Goal: Register for event/course

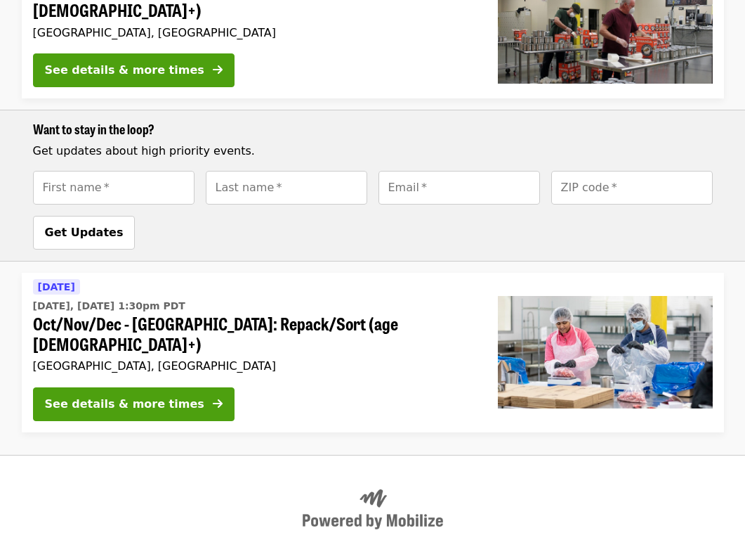
scroll to position [587, 0]
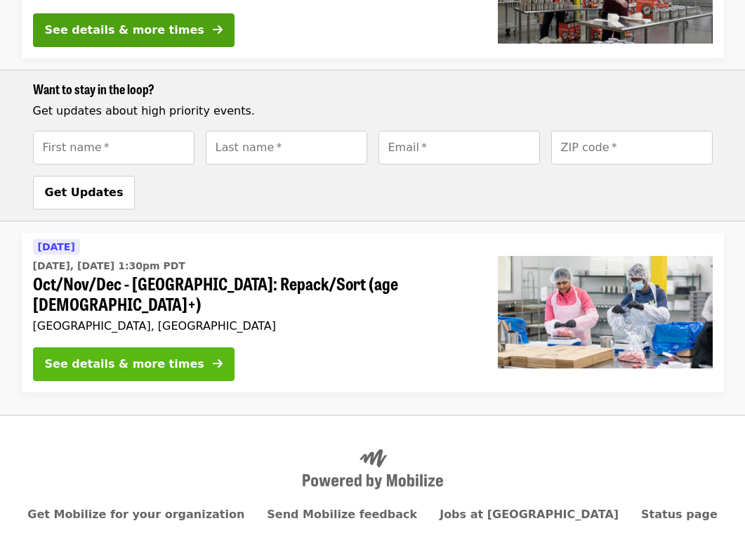
click at [197, 347] on button "See details & more times" at bounding box center [134, 364] width 202 height 34
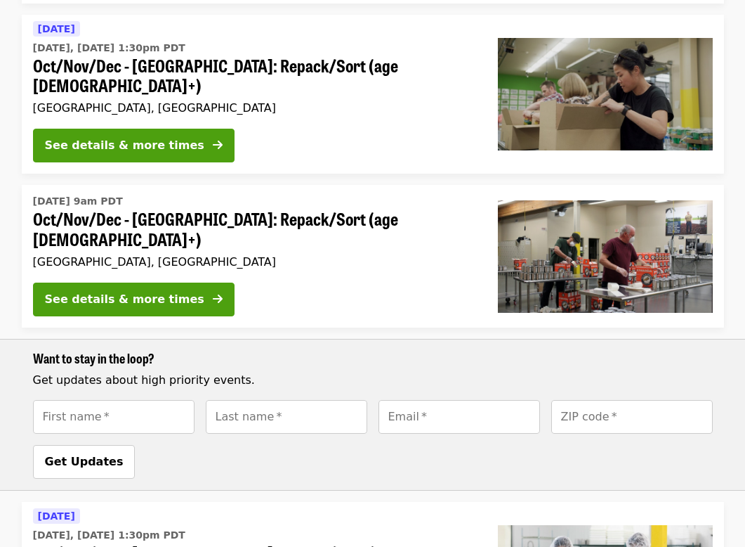
scroll to position [317, 0]
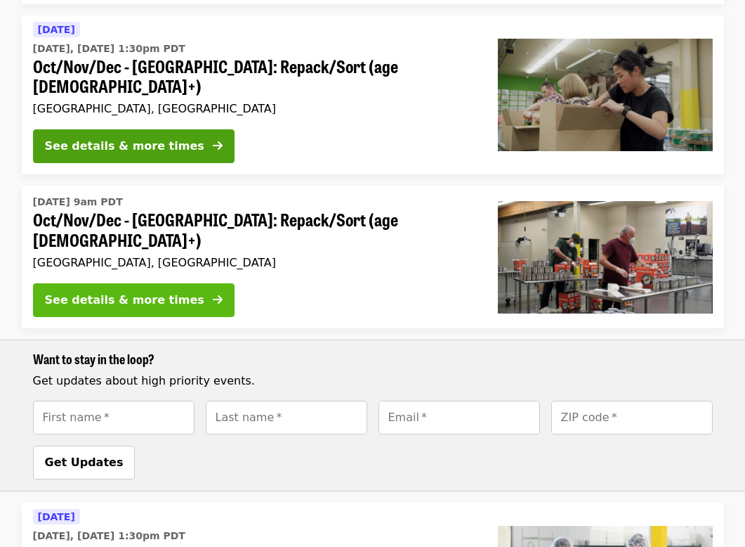
click at [213, 293] on icon "arrow-right icon" at bounding box center [218, 299] width 10 height 13
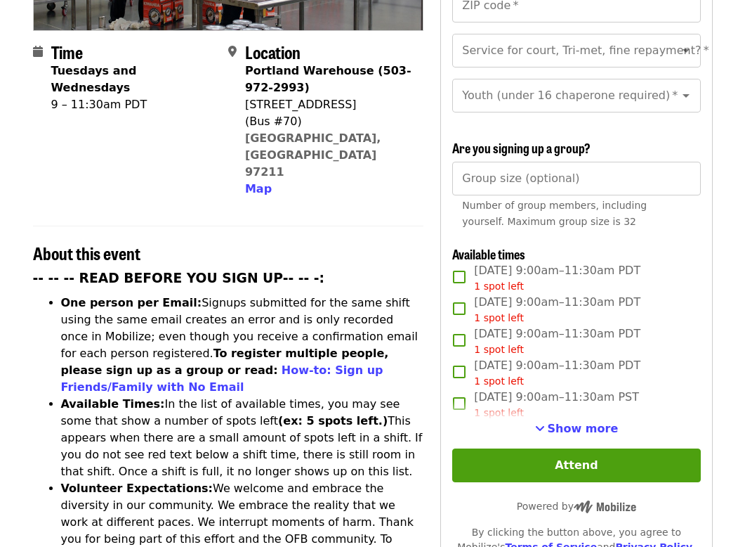
scroll to position [346, 0]
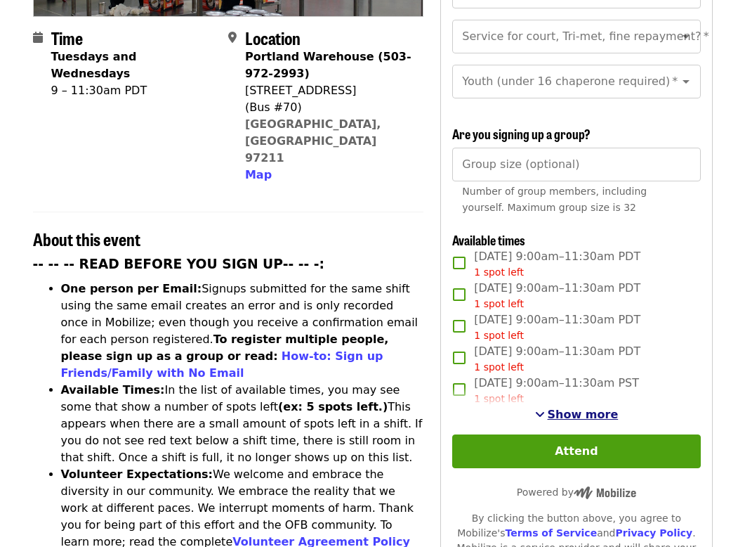
click at [545, 408] on span "See more timeslots" at bounding box center [540, 413] width 10 height 11
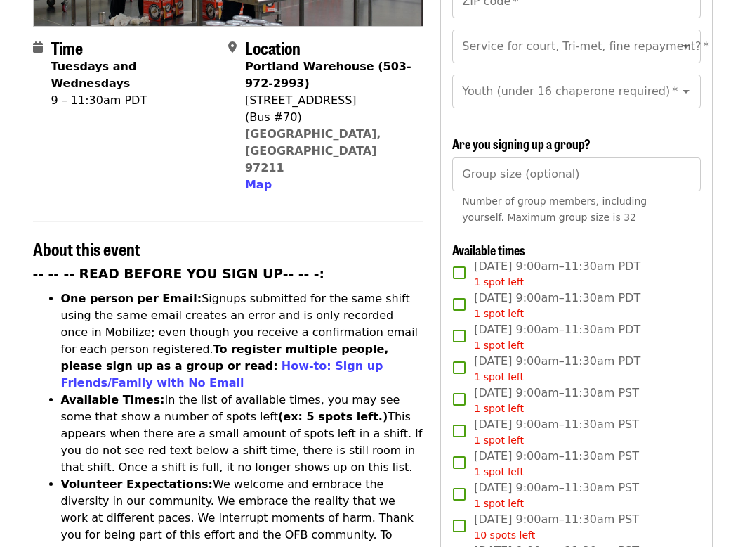
scroll to position [0, 0]
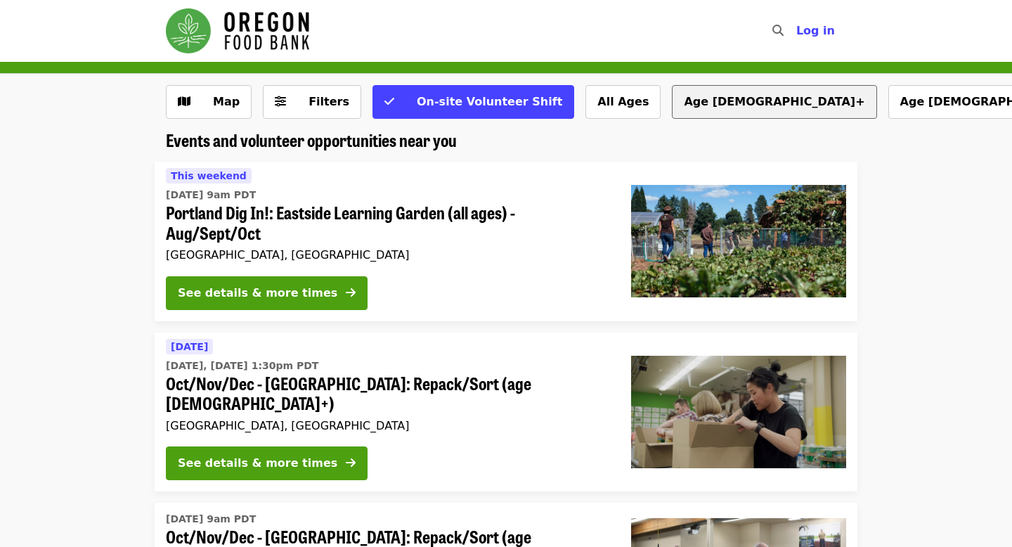
click at [677, 93] on button "Age 16+" at bounding box center [774, 102] width 204 height 34
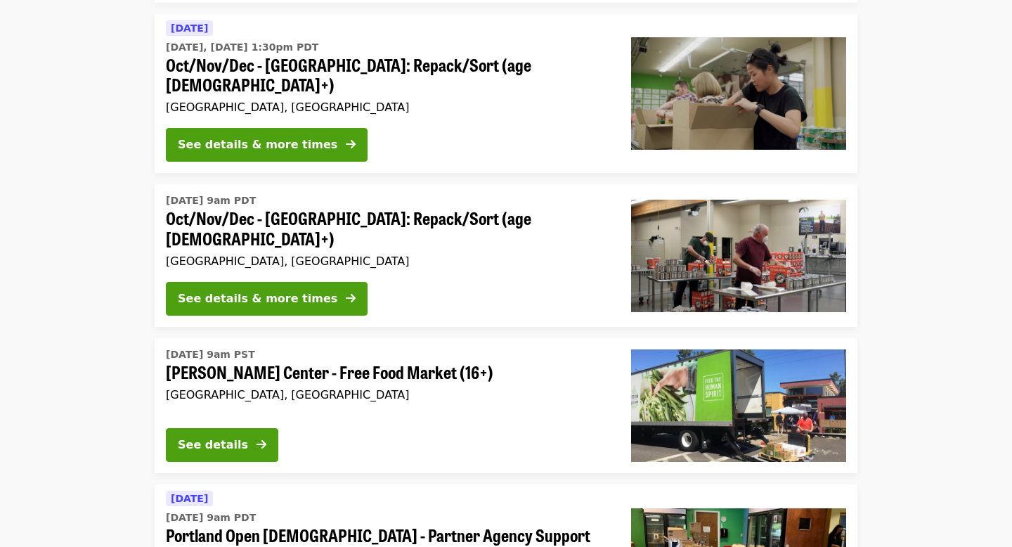
scroll to position [320, 0]
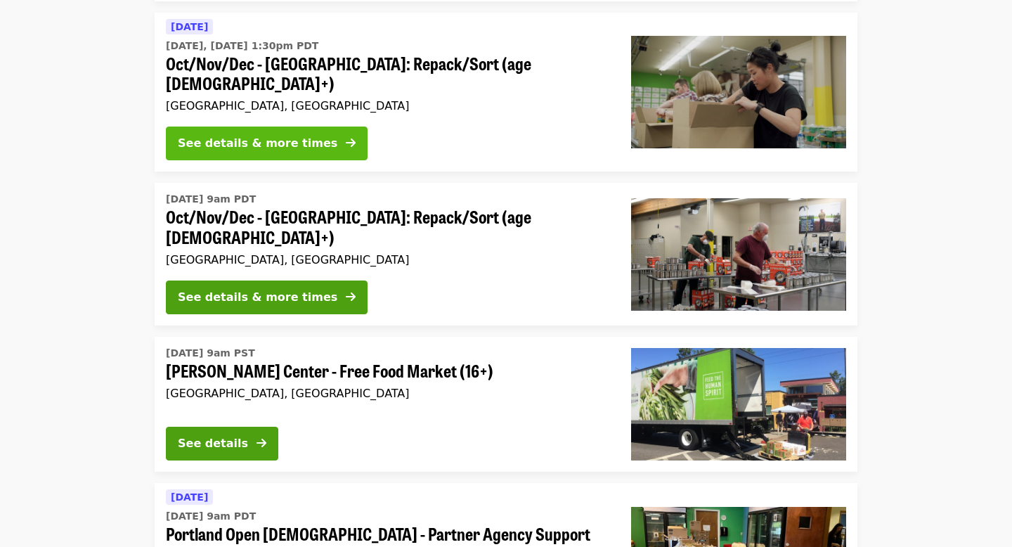
click at [346, 136] on icon "arrow-right icon" at bounding box center [351, 142] width 10 height 13
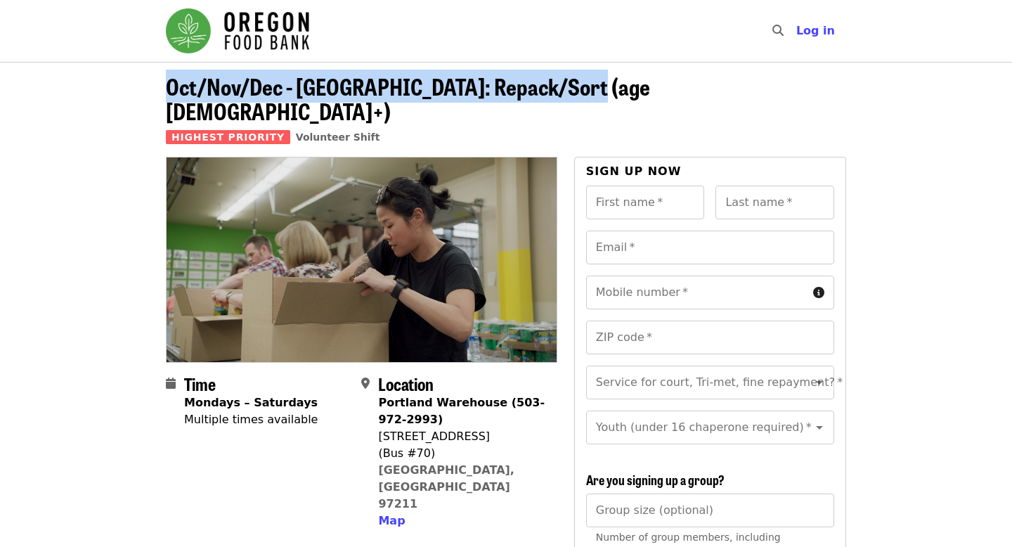
drag, startPoint x: 592, startPoint y: 89, endPoint x: 171, endPoint y: 89, distance: 421.6
click at [171, 90] on header "Oct/Nov/Dec - Portland: Repack/Sort (age 8+) Highest Priority Volunteer Shift" at bounding box center [506, 115] width 680 height 83
copy span "Oct/Nov/Dec - [GEOGRAPHIC_DATA]: Repack/Sort (age [DEMOGRAPHIC_DATA]+)"
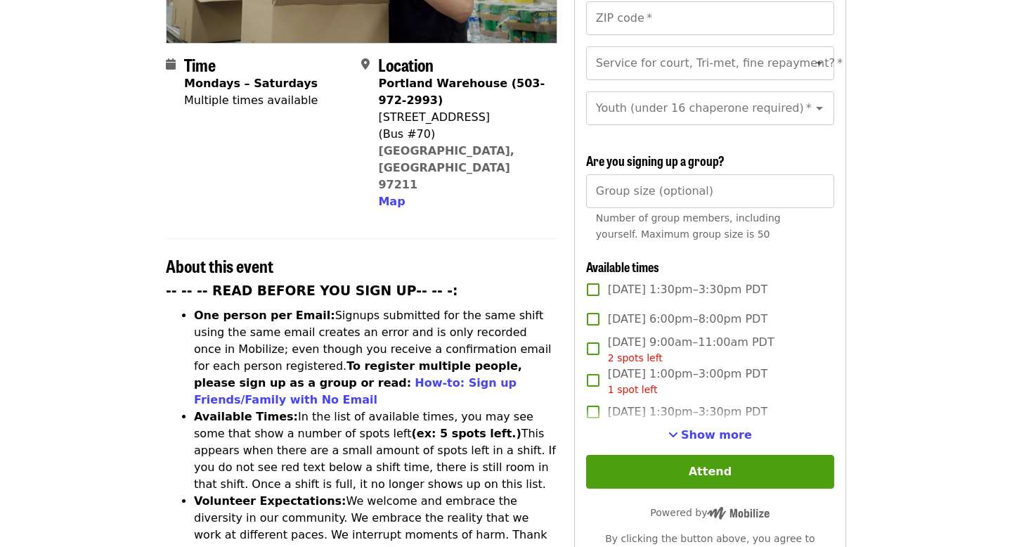
scroll to position [325, 0]
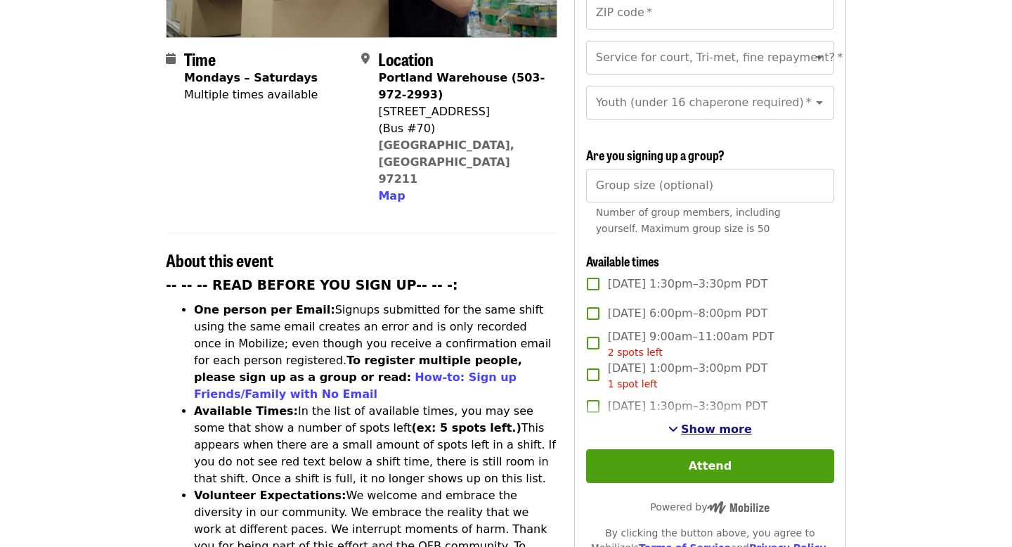
click at [678, 423] on span "See more timeslots" at bounding box center [673, 428] width 10 height 11
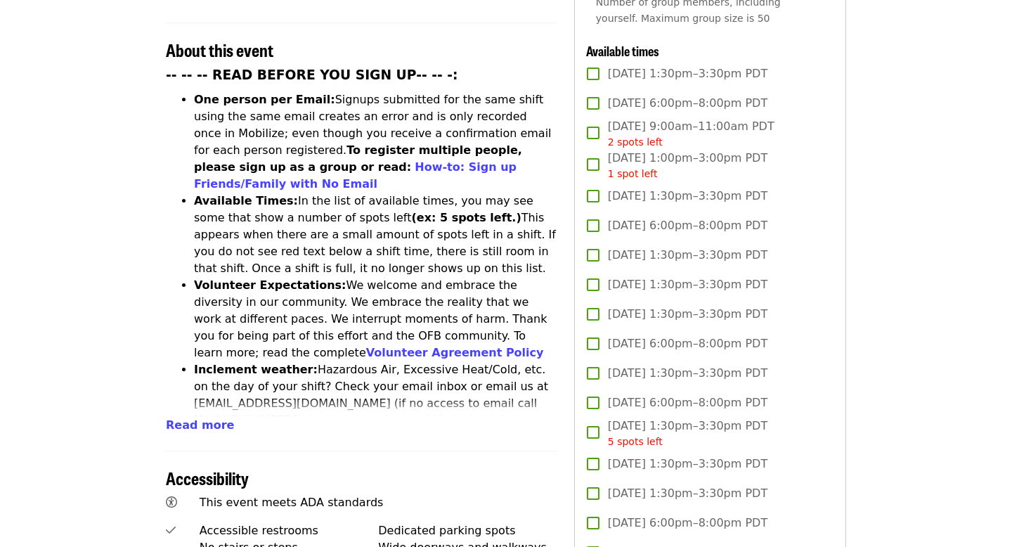
scroll to position [536, 0]
